Goal: Information Seeking & Learning: Learn about a topic

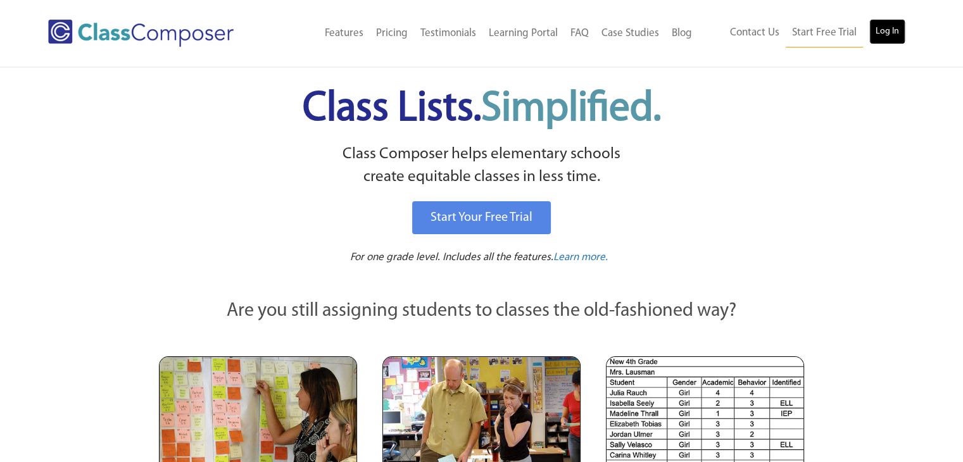
click at [897, 39] on link "Log In" at bounding box center [888, 31] width 36 height 25
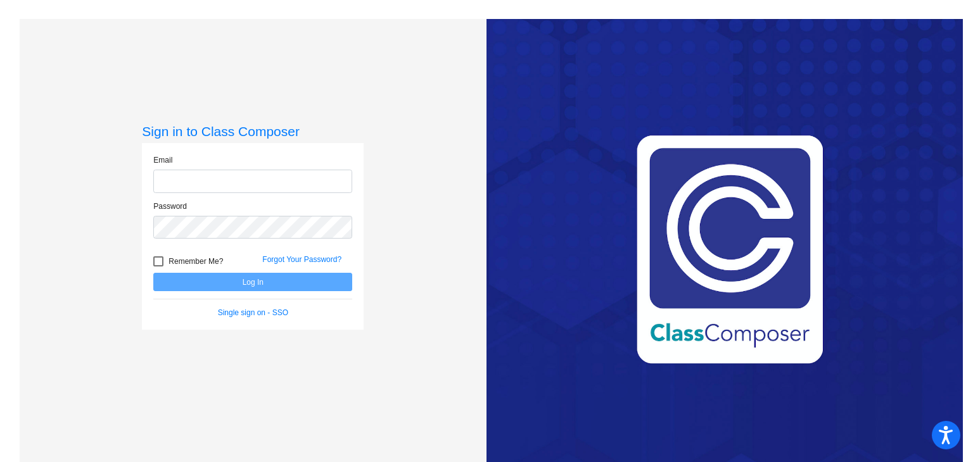
type input "sjewell@jajags.com"
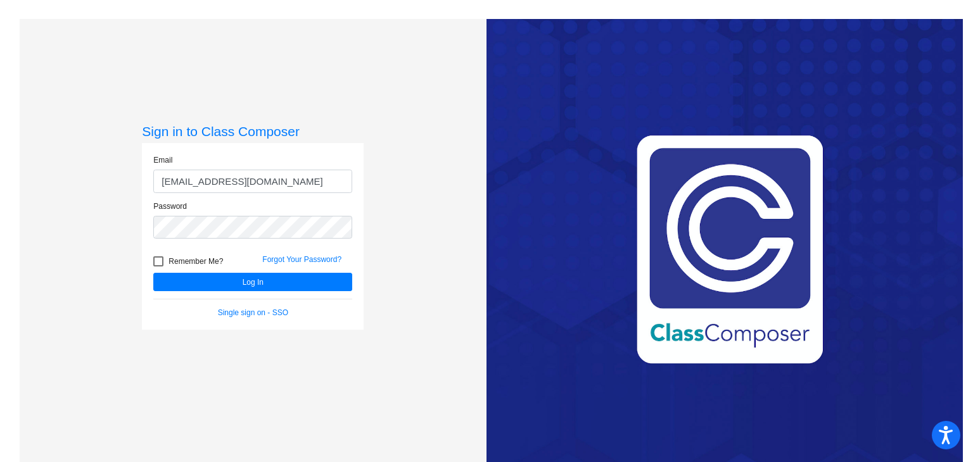
click at [316, 188] on input "sjewell@jajags.com" at bounding box center [252, 181] width 199 height 23
click at [284, 282] on button "Log In" at bounding box center [252, 282] width 199 height 18
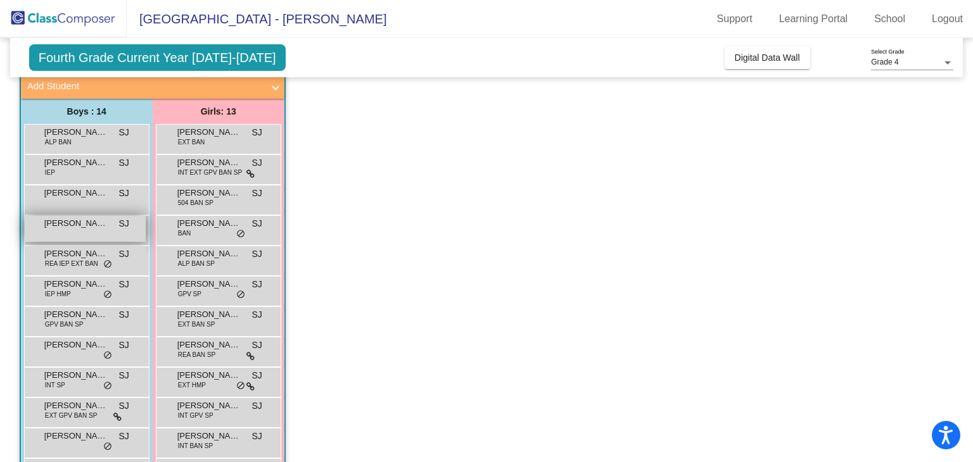
scroll to position [104, 0]
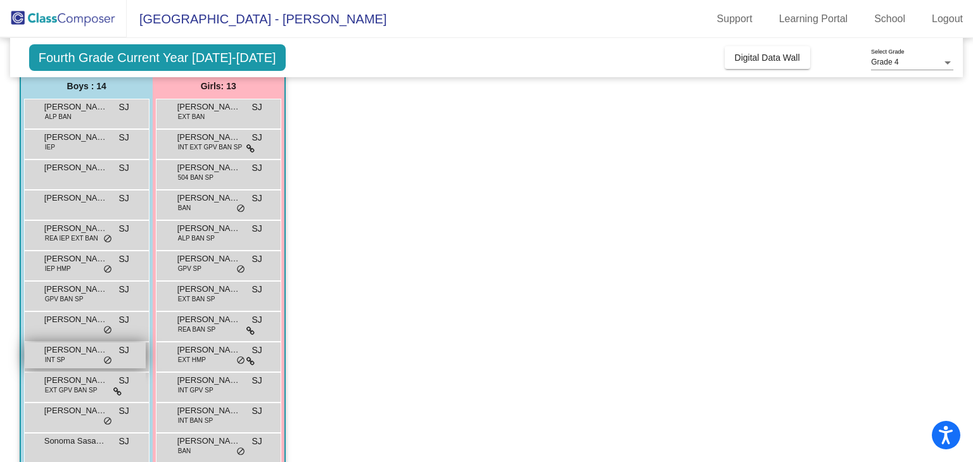
click at [71, 358] on div "Lochlan Morrison INT SP SJ lock do_not_disturb_alt" at bounding box center [85, 356] width 121 height 26
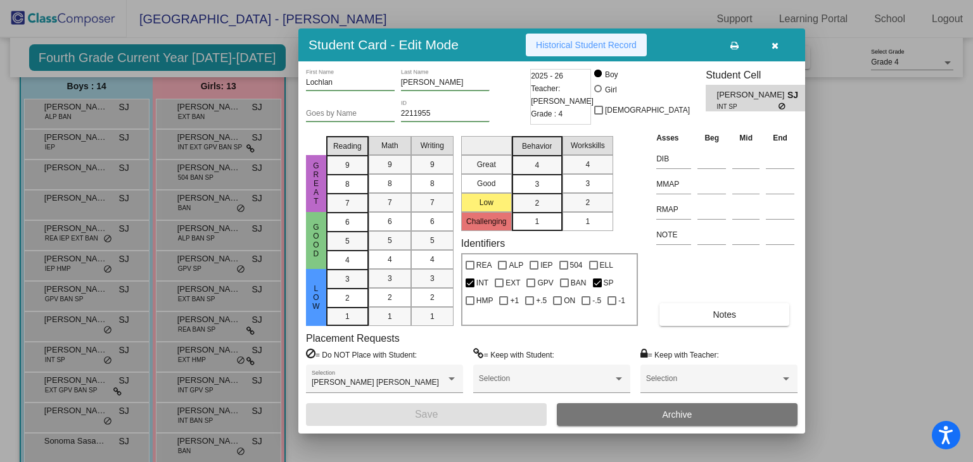
click at [558, 47] on span "Historical Student Record" at bounding box center [586, 45] width 101 height 10
click at [790, 41] on button "button" at bounding box center [774, 45] width 41 height 23
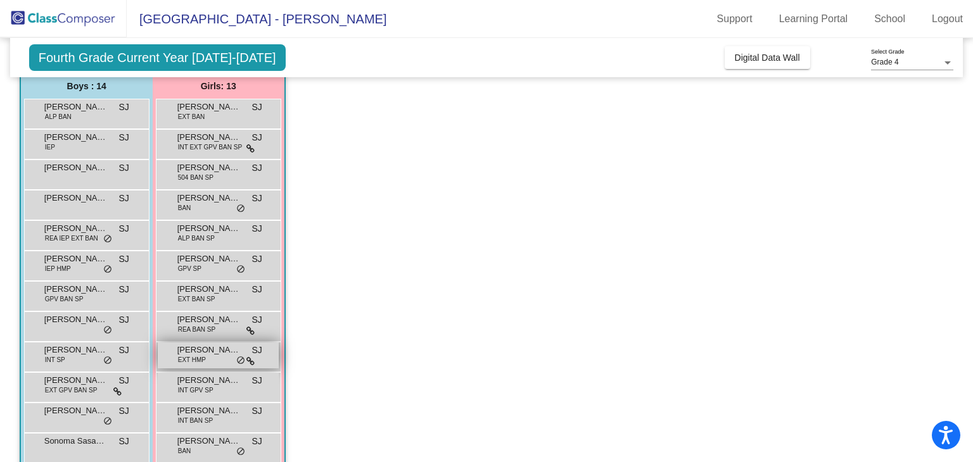
scroll to position [186, 0]
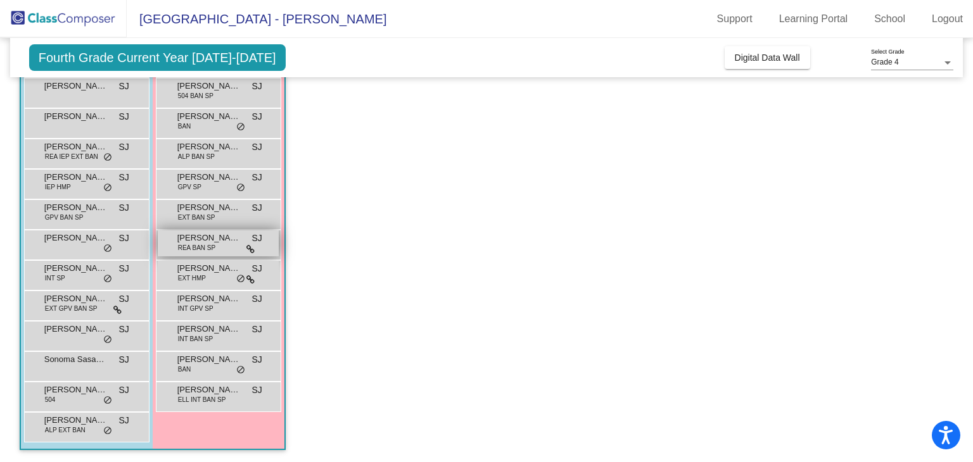
click at [206, 251] on span "REA BAN SP" at bounding box center [196, 247] width 37 height 9
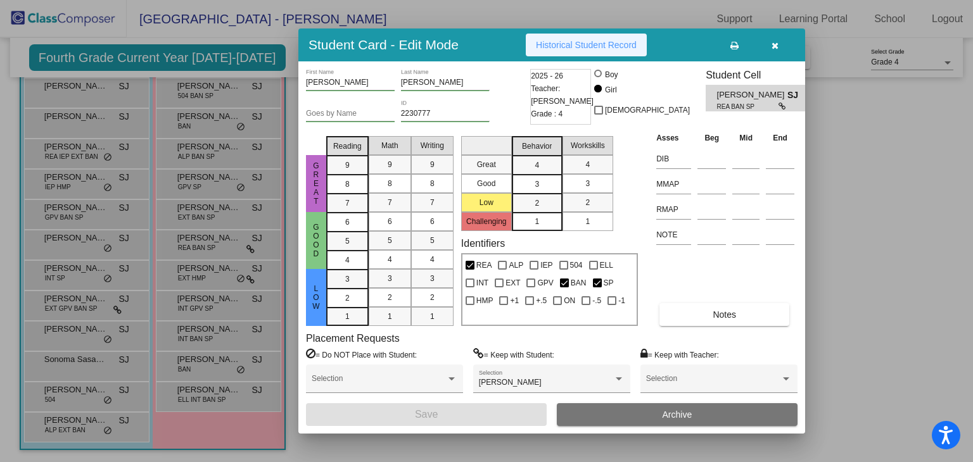
click at [575, 42] on span "Historical Student Record" at bounding box center [586, 45] width 101 height 10
click at [775, 49] on icon "button" at bounding box center [774, 45] width 7 height 9
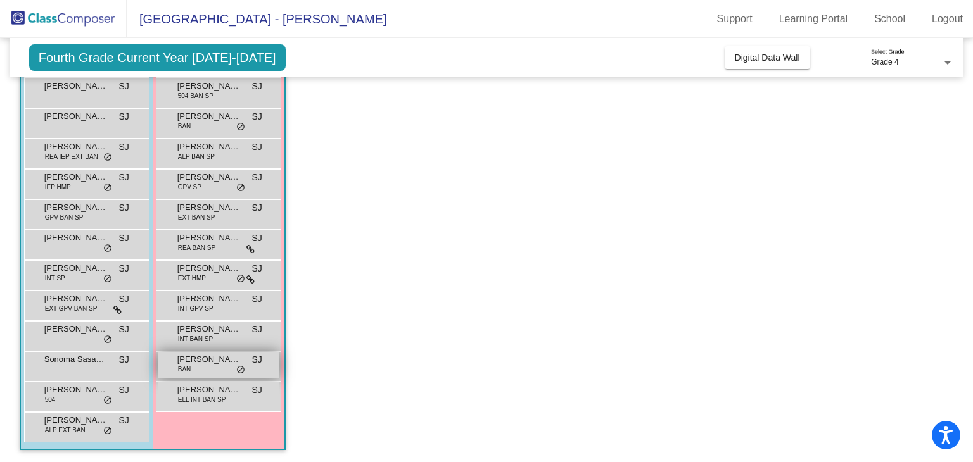
click at [187, 362] on span "Rynn Michener" at bounding box center [208, 359] width 63 height 13
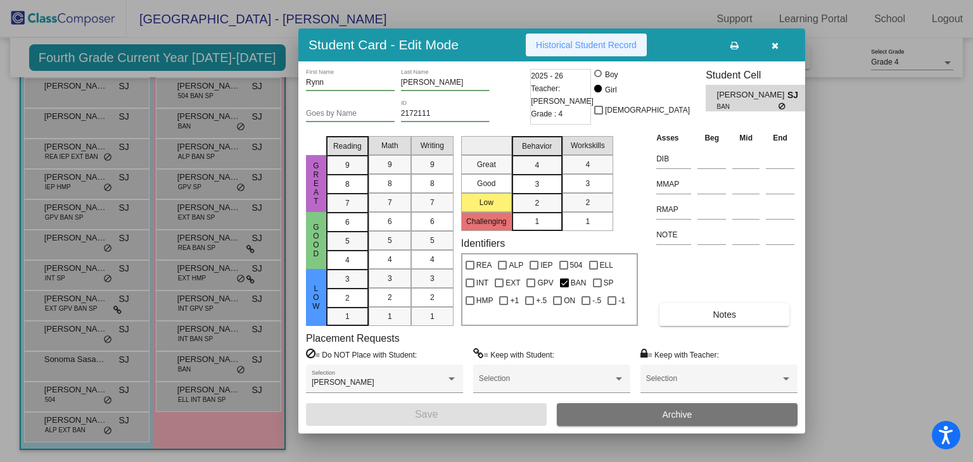
click at [566, 50] on button "Historical Student Record" at bounding box center [586, 45] width 121 height 23
